Goal: Information Seeking & Learning: Learn about a topic

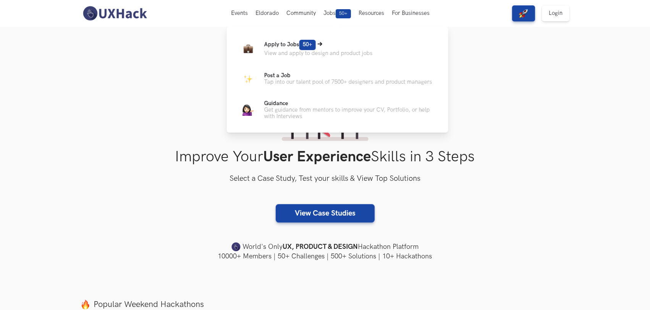
click at [298, 52] on p "View and apply to design and product jobs" at bounding box center [318, 53] width 108 height 6
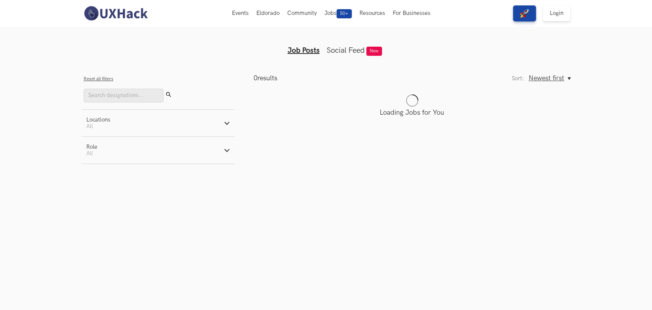
click at [101, 79] on button "Reset all filters" at bounding box center [99, 79] width 30 height 6
click at [550, 77] on span "Newest first" at bounding box center [547, 78] width 36 height 8
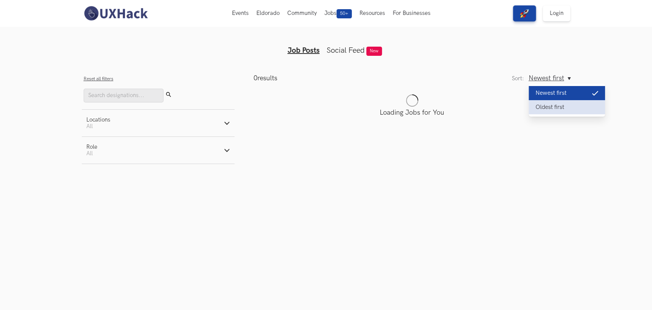
click at [553, 105] on button "Oldest first" at bounding box center [567, 107] width 76 height 14
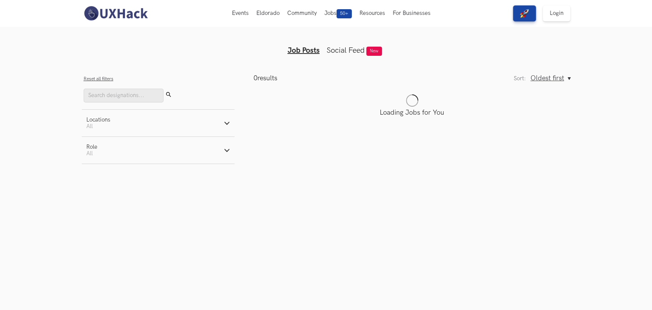
click at [553, 81] on span "Oldest first" at bounding box center [548, 78] width 34 height 8
click at [556, 97] on button "Newest first" at bounding box center [569, 93] width 76 height 14
click at [558, 13] on link "Login" at bounding box center [557, 13] width 28 height 16
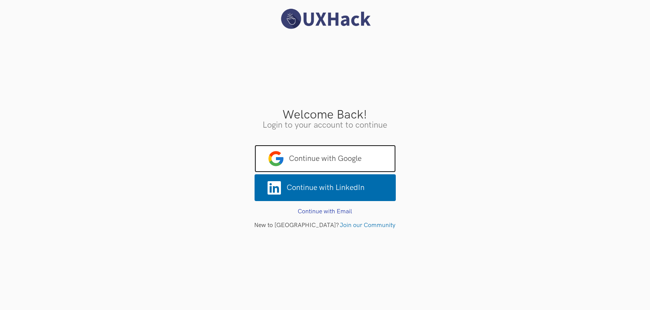
click at [344, 151] on span "Continue with Google" at bounding box center [325, 159] width 141 height 28
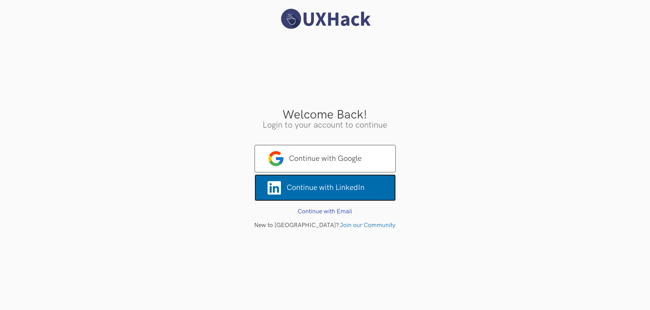
click at [285, 186] on icon at bounding box center [276, 187] width 17 height 15
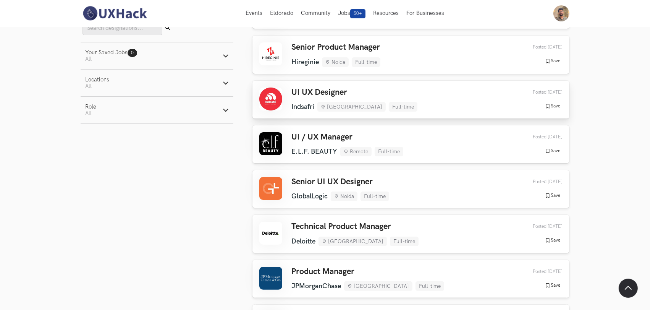
scroll to position [99, 0]
click at [416, 188] on div "Senior UI UX Designer GlobalLogic Noida Full-time GlobalLogic Noida Full-time 2…" at bounding box center [410, 188] width 303 height 24
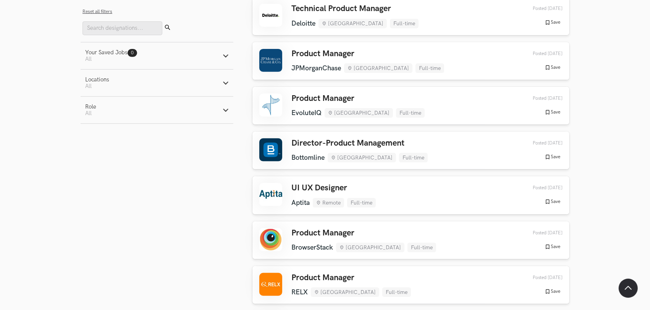
scroll to position [341, 0]
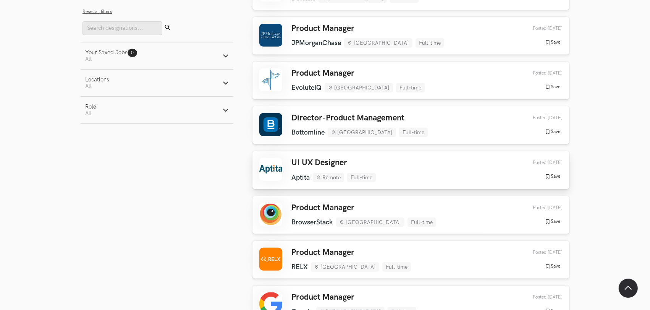
click at [401, 167] on div "UI UX Designer Aptita Remote Full-time Aptita Remote Full-time 3 days ago Poste…" at bounding box center [410, 170] width 303 height 24
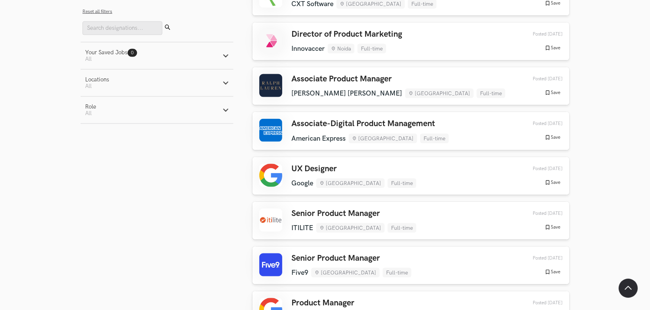
scroll to position [1099, 0]
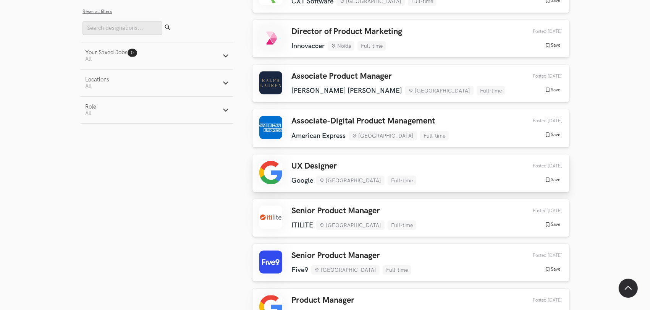
click at [443, 175] on div "UX Designer Google Bengaluru Full-time Google Bengaluru Full-time 1 week ago Po…" at bounding box center [410, 173] width 303 height 24
click at [426, 172] on div "UX Designer Google Bengaluru Full-time Google Bengaluru Full-time 1 week ago Po…" at bounding box center [410, 173] width 303 height 24
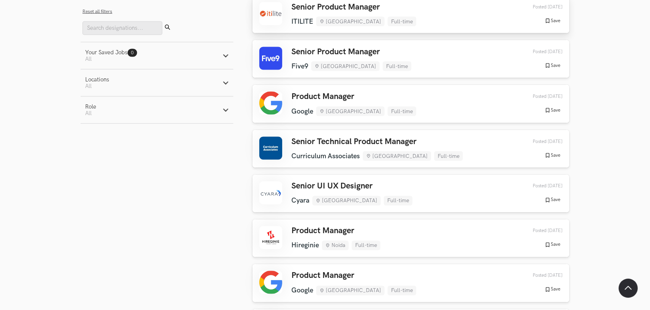
scroll to position [1303, 0]
click at [422, 191] on div "Senior UI UX Designer Cyara Hyderabad Full-time Cyara Hyderabad Full-time 1 wee…" at bounding box center [410, 193] width 303 height 24
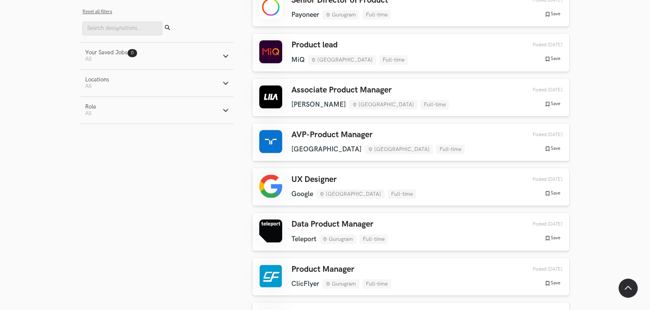
scroll to position [1714, 0]
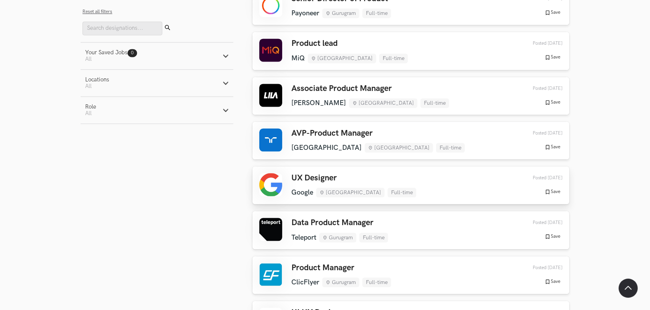
click at [432, 181] on div "UX Designer Google Bengaluru Full-time Google Bengaluru Full-time 2 weeks ago P…" at bounding box center [410, 185] width 303 height 24
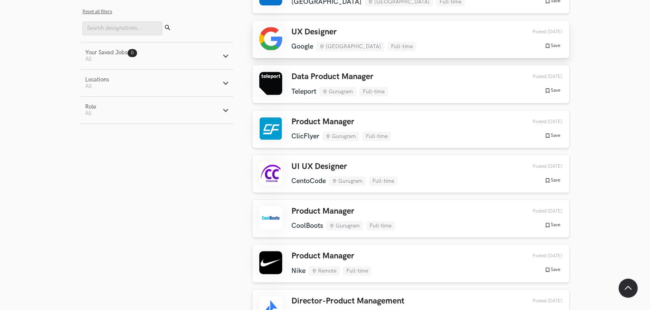
scroll to position [1861, 0]
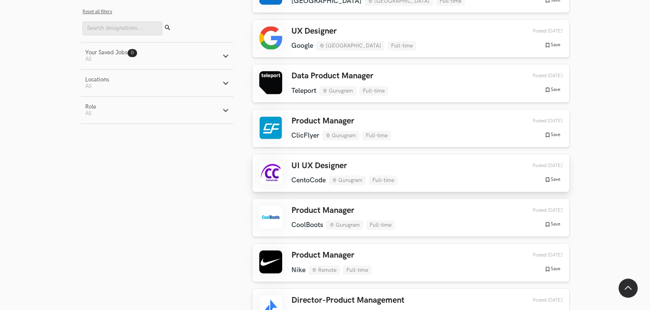
click at [435, 170] on div "UI UX Designer CentoCode Gurugram Full-time CentoCode Gurugram Full-time 2 week…" at bounding box center [410, 173] width 303 height 24
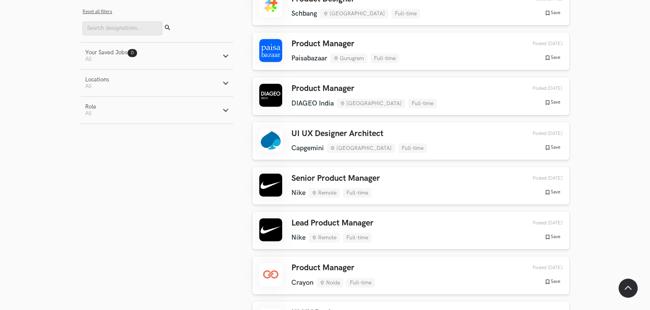
scroll to position [2208, 0]
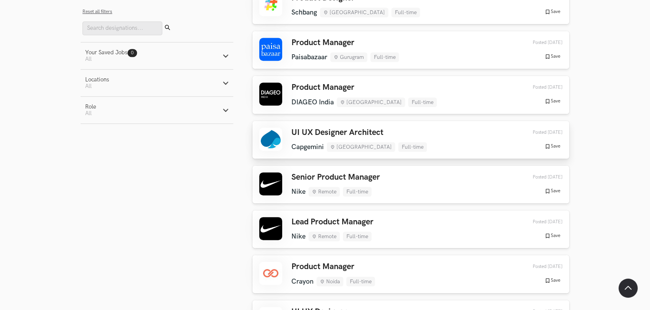
click at [405, 135] on div "UI UX Designer Architect Capgemini Chennai Full-time Capgemini Chennai Full-tim…" at bounding box center [410, 140] width 303 height 24
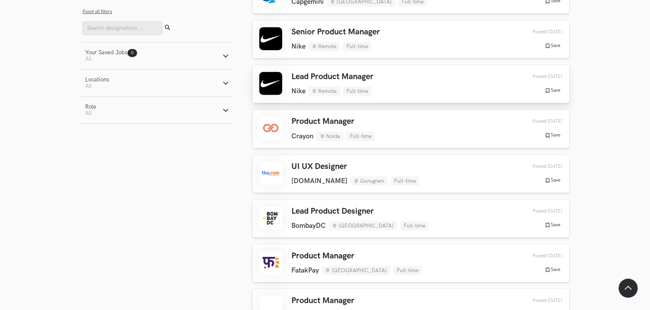
scroll to position [2354, 0]
click at [411, 174] on div "UI UX Designer TBO.COM Gurugram Full-time TBO.COM Gurugram Full-time 2 weeks ag…" at bounding box center [410, 173] width 303 height 24
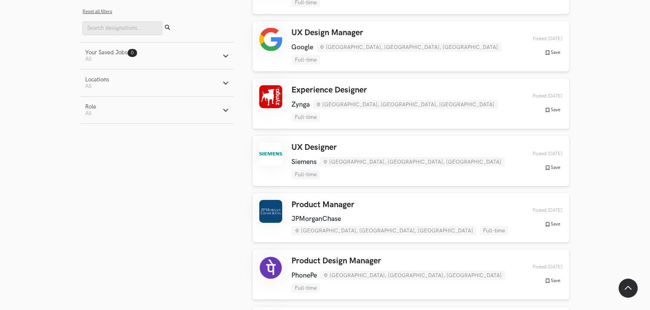
scroll to position [3037, 0]
click at [458, 142] on div "UX Designer Siemens Bengaluru, Karnataka, India Full-time Siemens Bengaluru, Ka…" at bounding box center [410, 160] width 303 height 37
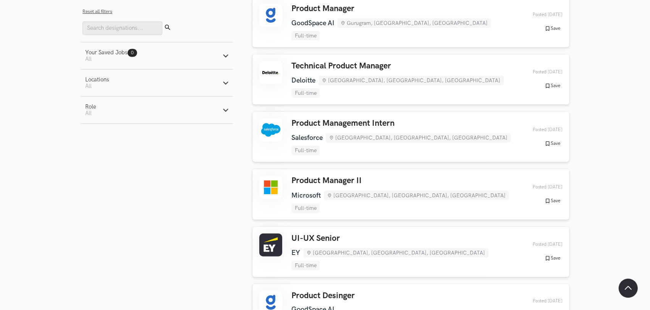
scroll to position [3519, 0]
click at [436, 233] on div "UI-UX Senior EY Bengaluru, Karnataka, India Full-time EY Bengaluru, Karnataka, …" at bounding box center [410, 251] width 303 height 37
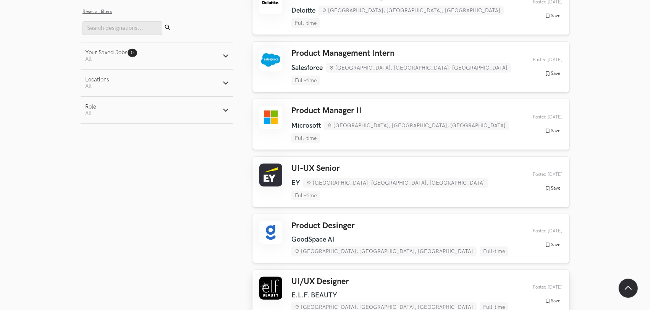
scroll to position [3614, 0]
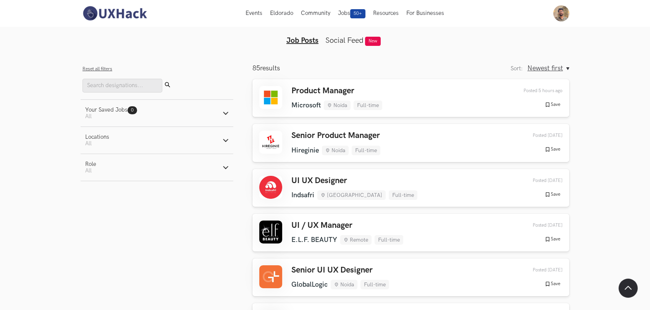
scroll to position [0, 0]
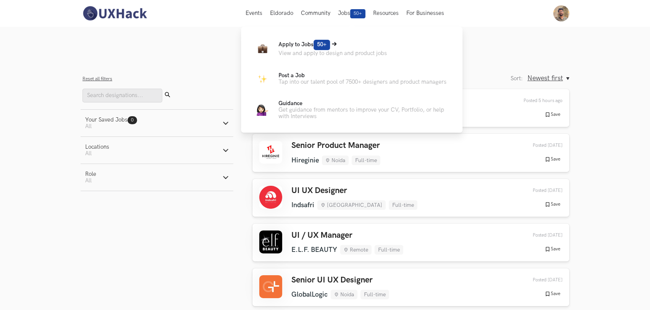
click at [295, 45] on span "Apply to Jobs 50+" at bounding box center [304, 44] width 52 height 6
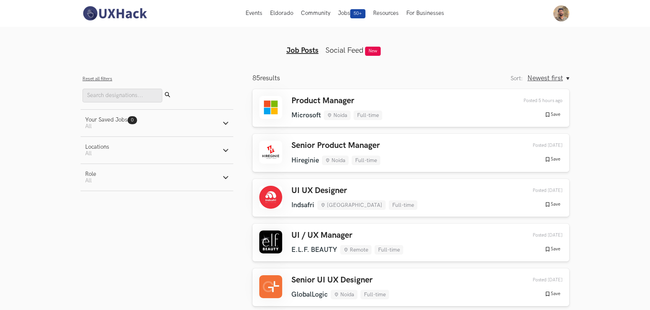
click at [121, 13] on img at bounding box center [115, 13] width 68 height 16
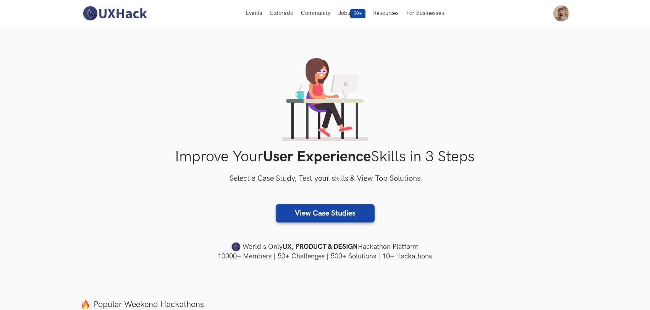
click at [508, 150] on h1 "Improve Your User Experience Skills in 3 Steps" at bounding box center [325, 157] width 489 height 18
click at [559, 18] on img at bounding box center [561, 13] width 16 height 16
click at [458, 112] on div "Improve Your User Experience Skills in 3 Steps Select a Case Study, Test your s…" at bounding box center [325, 159] width 489 height 203
